Goal: Navigation & Orientation: Find specific page/section

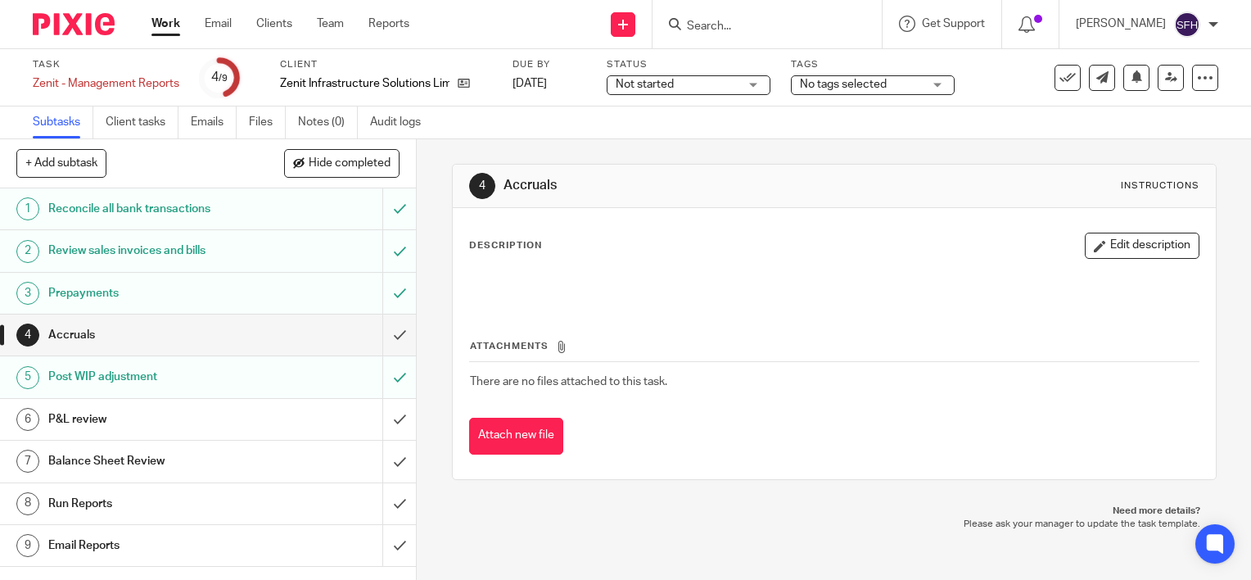
click at [158, 29] on link "Work" at bounding box center [165, 24] width 29 height 16
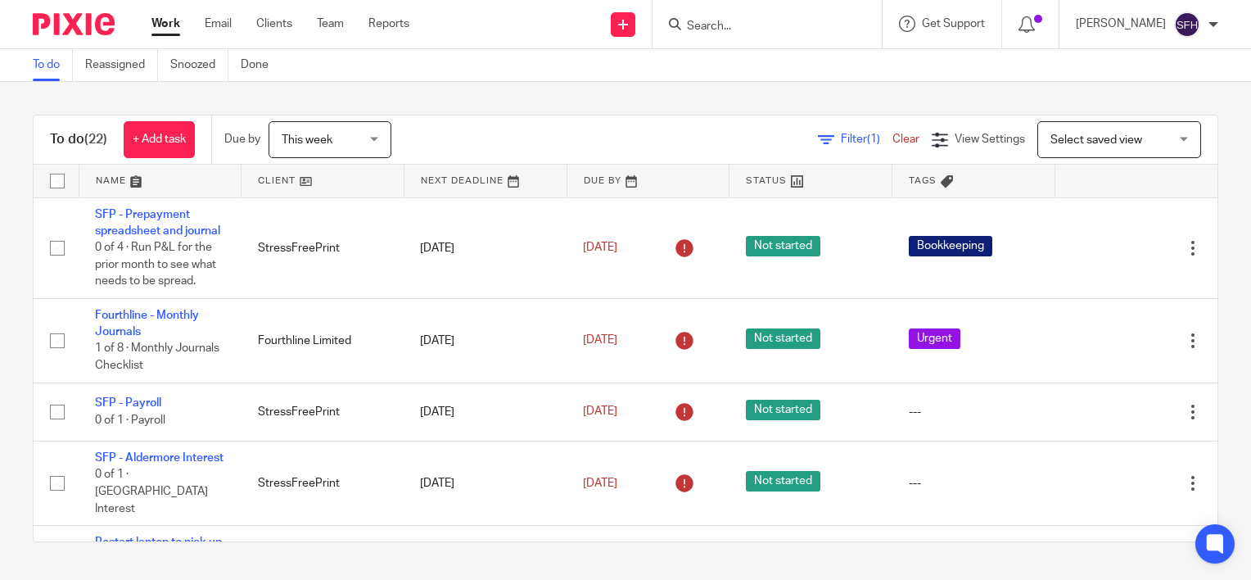
scroll to position [246, 0]
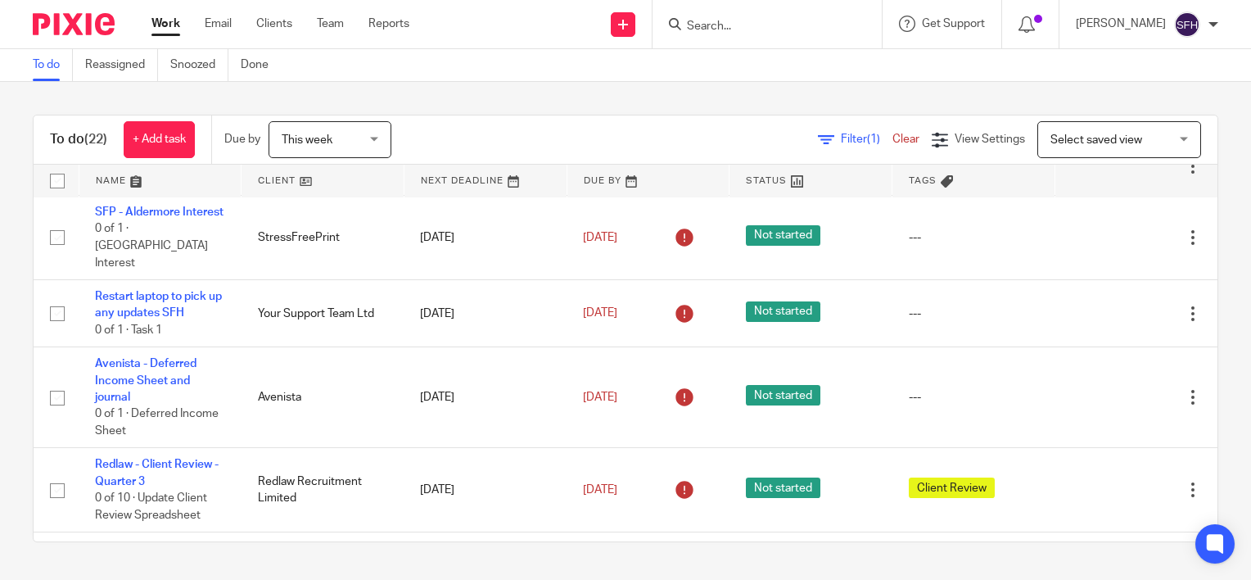
click at [349, 187] on link at bounding box center [323, 181] width 162 height 33
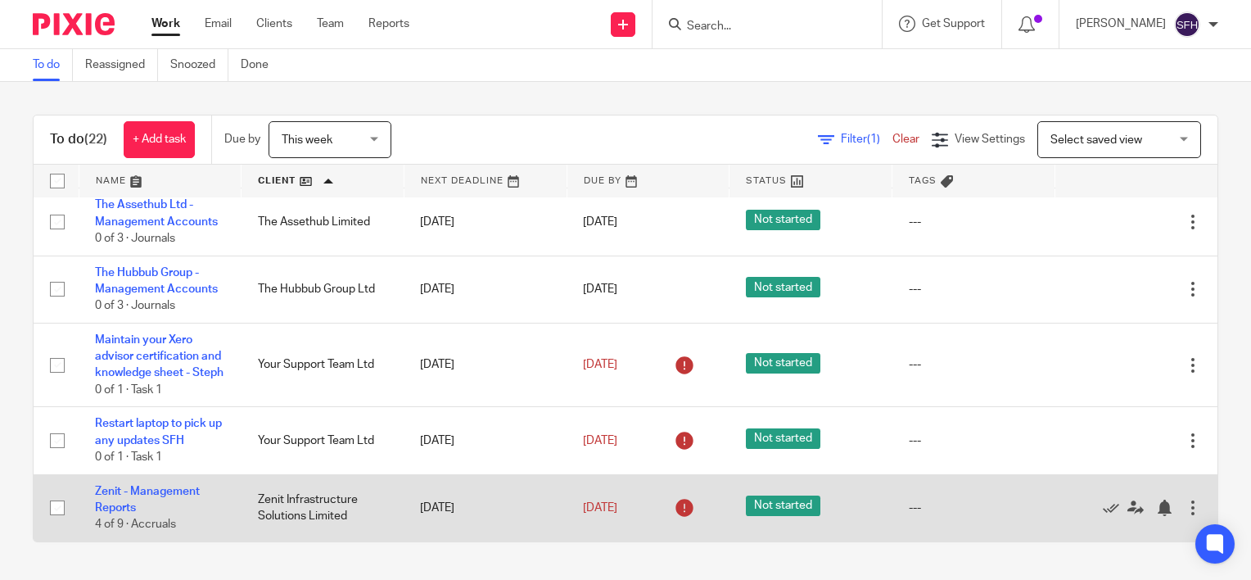
scroll to position [1432, 0]
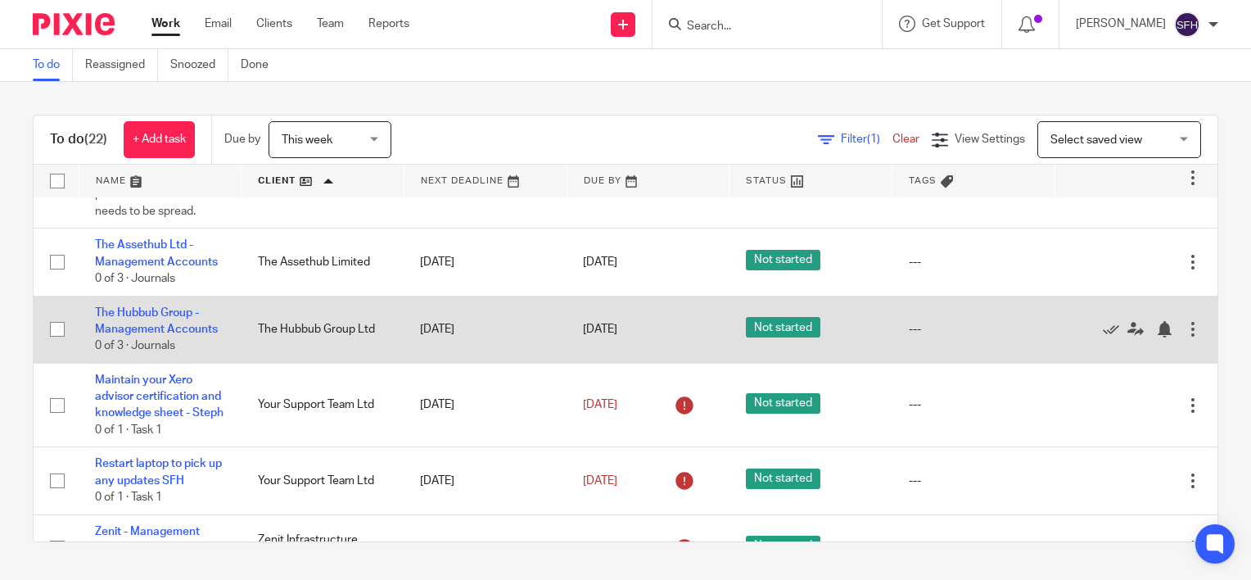
click at [134, 344] on td "The Hubbub Group - Management Accounts 0 of 3 · Journals" at bounding box center [160, 329] width 163 height 67
click at [162, 335] on link "The Hubbub Group - Management Accounts" at bounding box center [156, 321] width 123 height 28
